Goal: Task Accomplishment & Management: Manage account settings

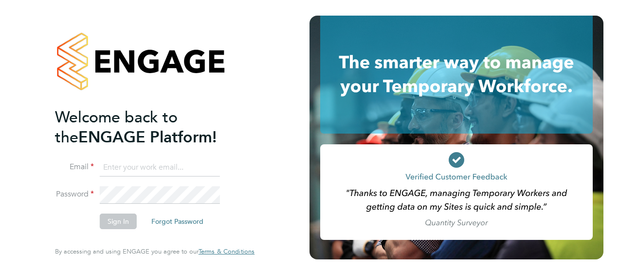
type input "wayne.orchard@vistry.co.uk"
click at [128, 219] on button "Sign In" at bounding box center [118, 221] width 37 height 16
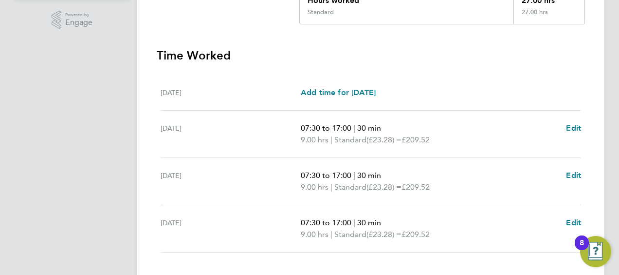
scroll to position [305, 0]
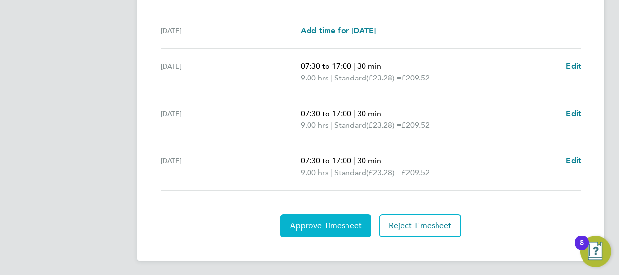
click at [340, 224] on span "Approve Timesheet" at bounding box center [326, 226] width 72 height 10
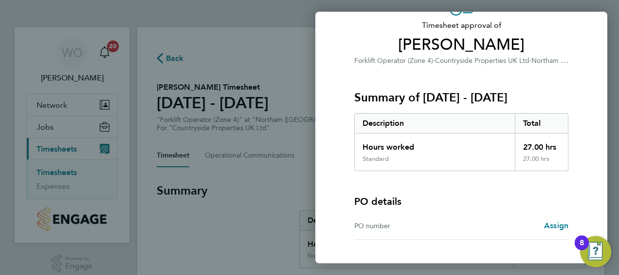
scroll to position [135, 0]
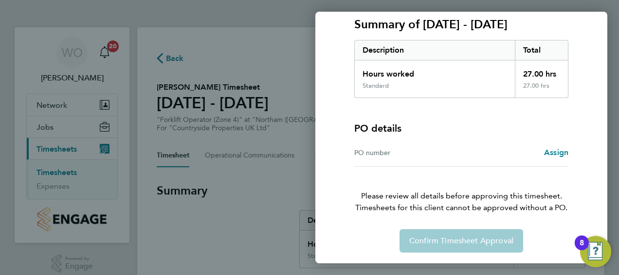
click at [442, 235] on div "Confirm Timesheet Approval" at bounding box center [462, 240] width 238 height 23
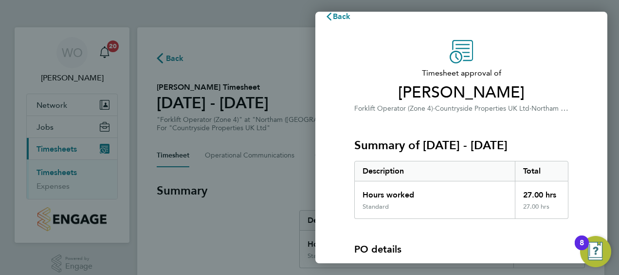
scroll to position [0, 0]
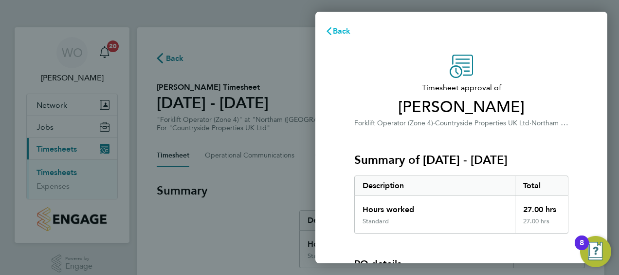
click at [347, 28] on span "Back" at bounding box center [342, 30] width 18 height 9
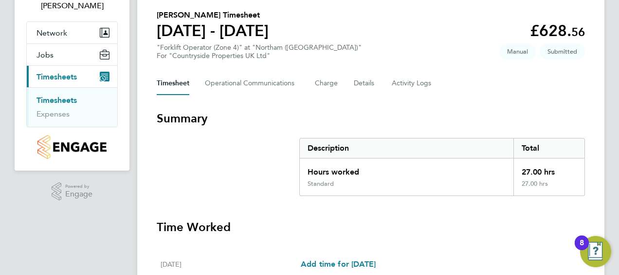
scroll to position [292, 0]
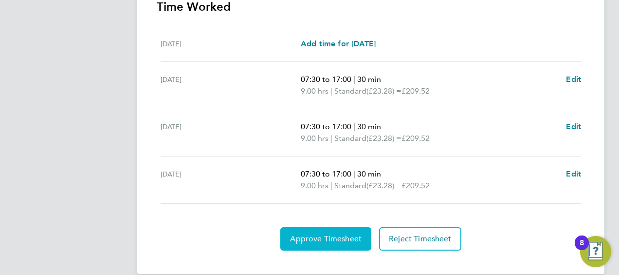
click at [312, 231] on button "Approve Timesheet" at bounding box center [325, 238] width 91 height 23
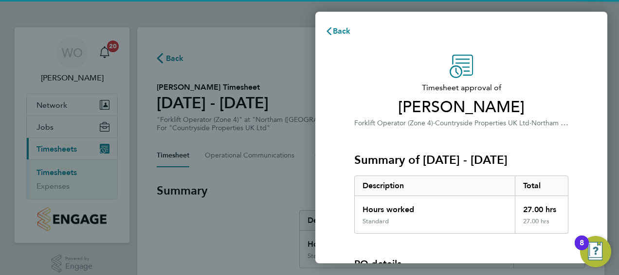
scroll to position [135, 0]
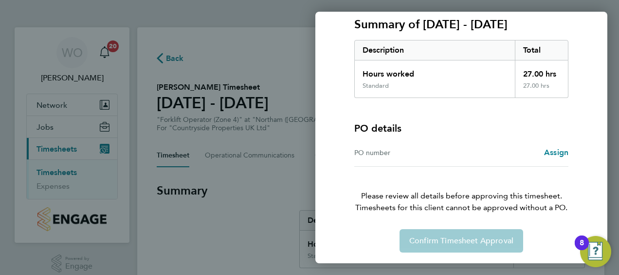
click at [173, 57] on div "Back Timesheet approval of [PERSON_NAME] Forklift Operator (Zone 4) · Countrysi…" at bounding box center [309, 137] width 619 height 275
click at [178, 56] on div "Back Timesheet approval of [PERSON_NAME] Forklift Operator (Zone 4) · Countrysi…" at bounding box center [309, 137] width 619 height 275
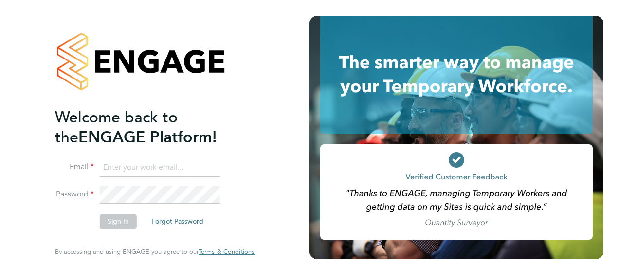
type input "wayne.orchard@vistry.co.uk"
click at [122, 220] on button "Sign In" at bounding box center [118, 221] width 37 height 16
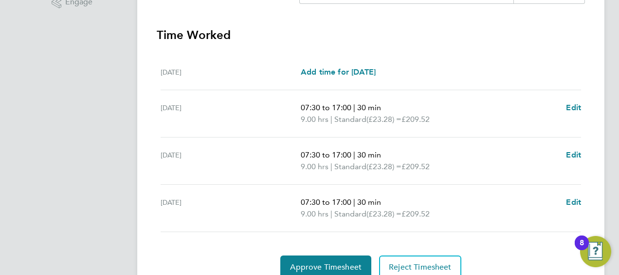
scroll to position [305, 0]
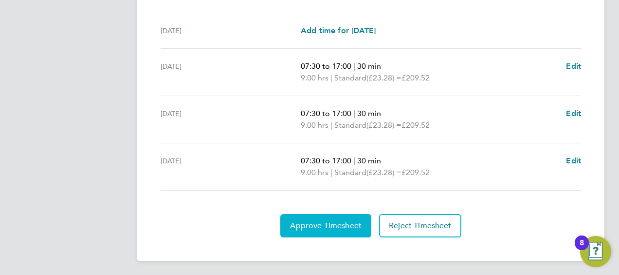
click at [345, 228] on span "Approve Timesheet" at bounding box center [326, 226] width 72 height 10
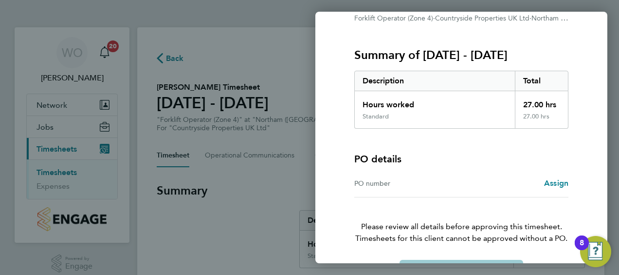
scroll to position [135, 0]
